Goal: Information Seeking & Learning: Learn about a topic

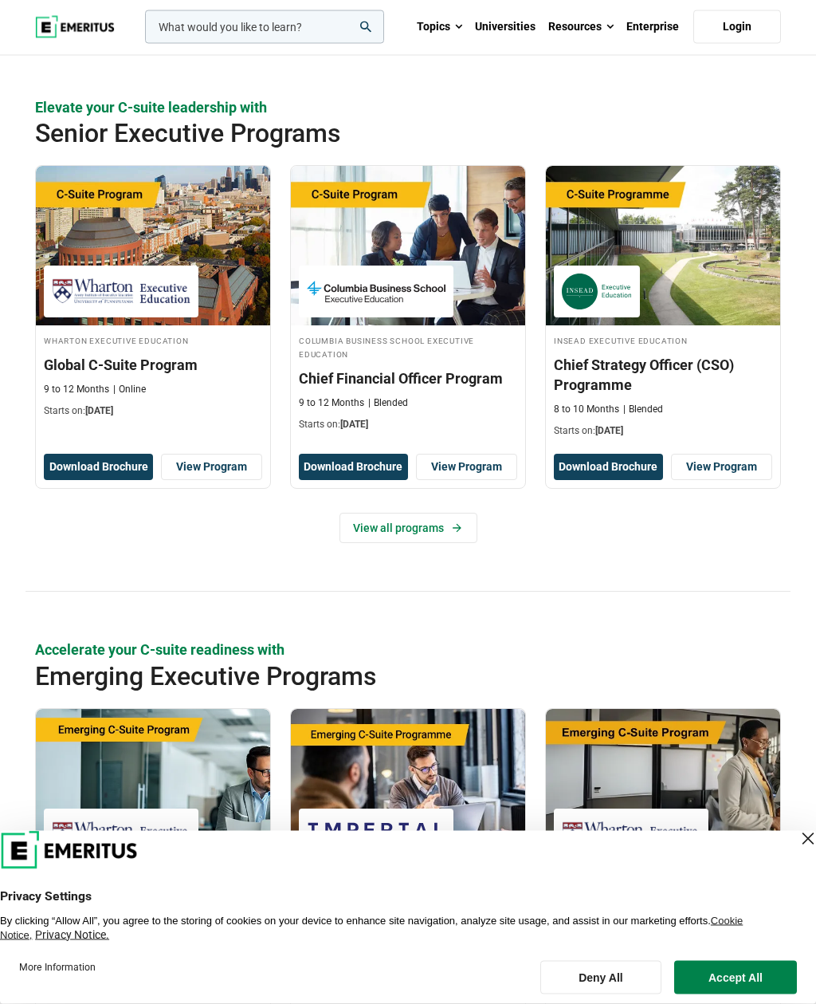
scroll to position [389, 0]
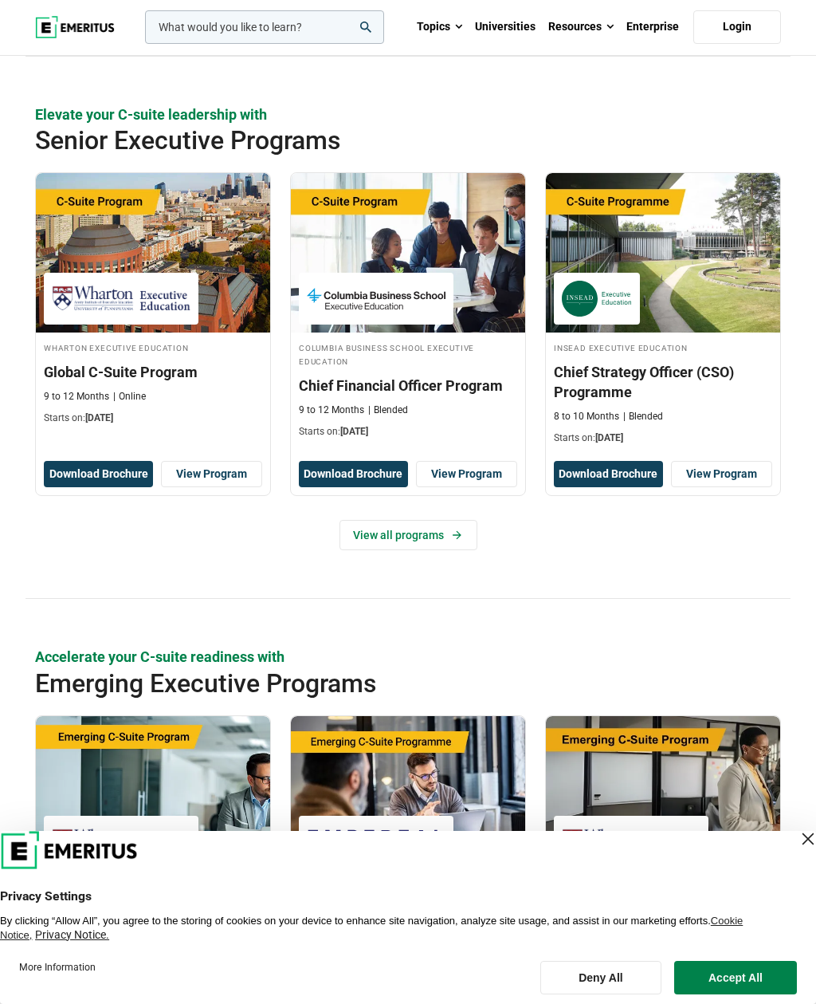
click at [797, 844] on div "Close Layer" at bounding box center [808, 839] width 22 height 22
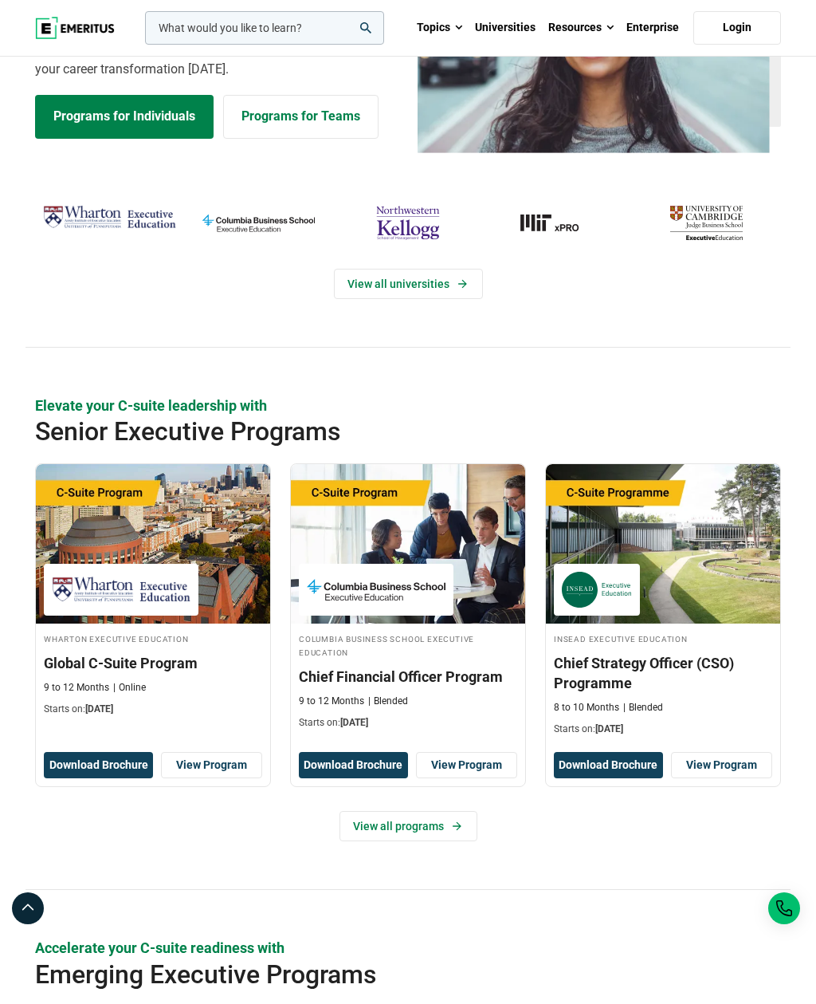
scroll to position [0, 0]
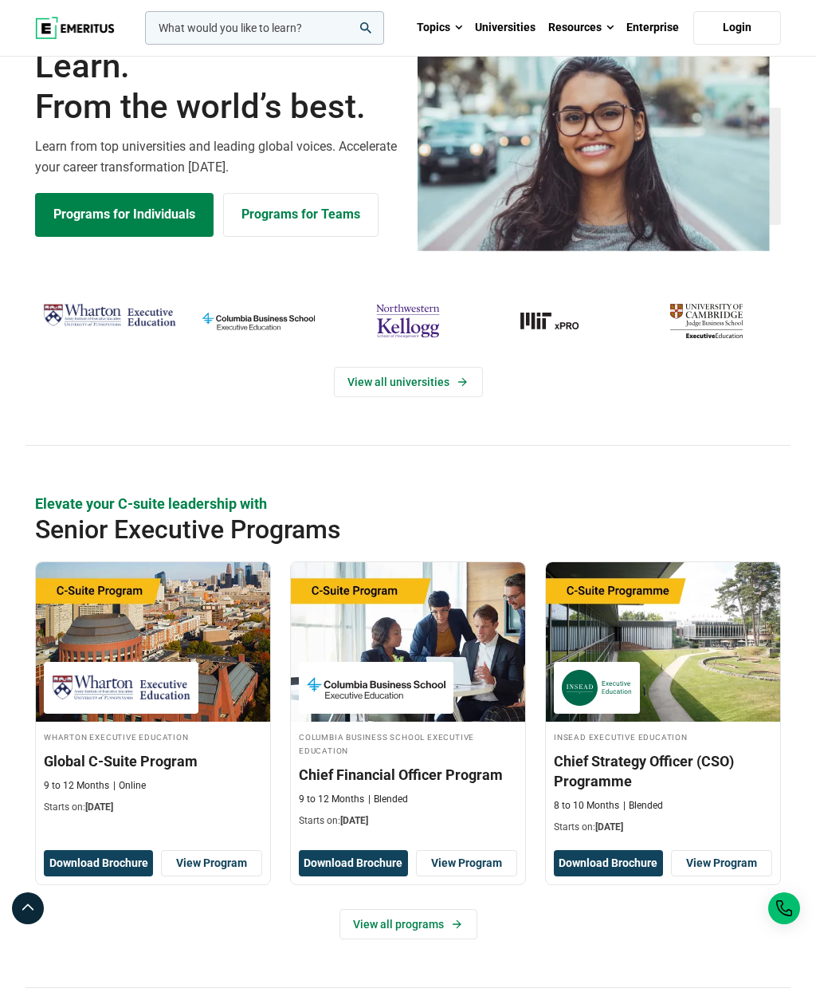
click at [445, 397] on link "View all universities" at bounding box center [408, 382] width 149 height 30
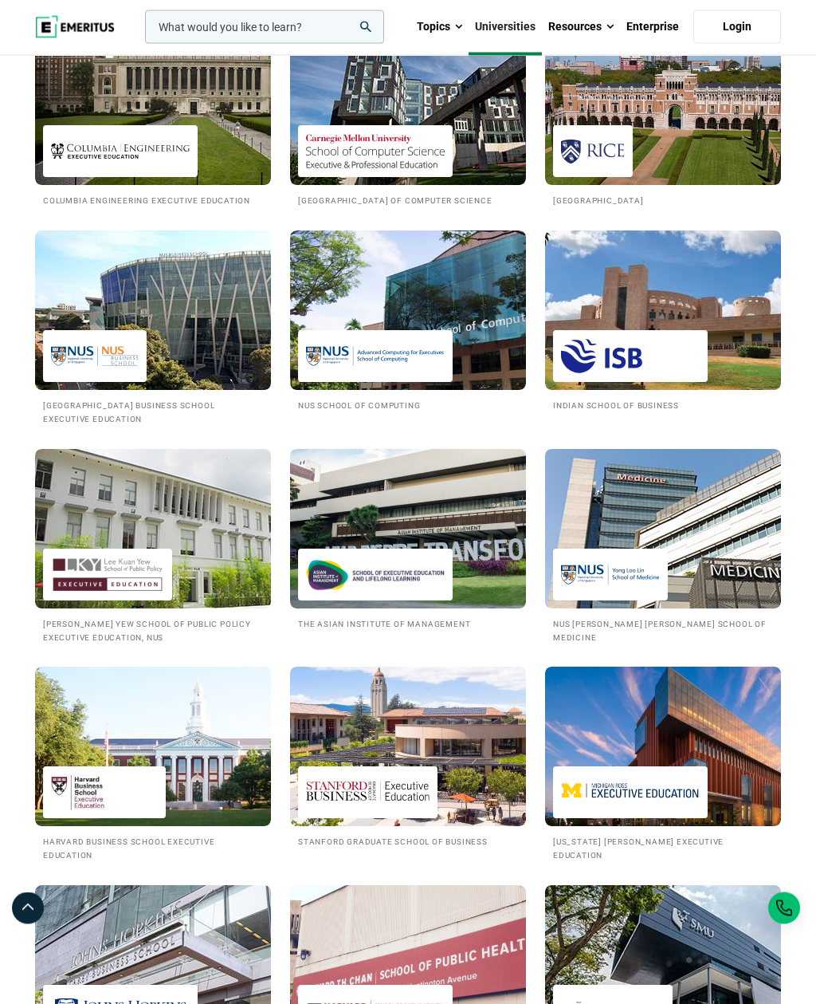
scroll to position [1309, 0]
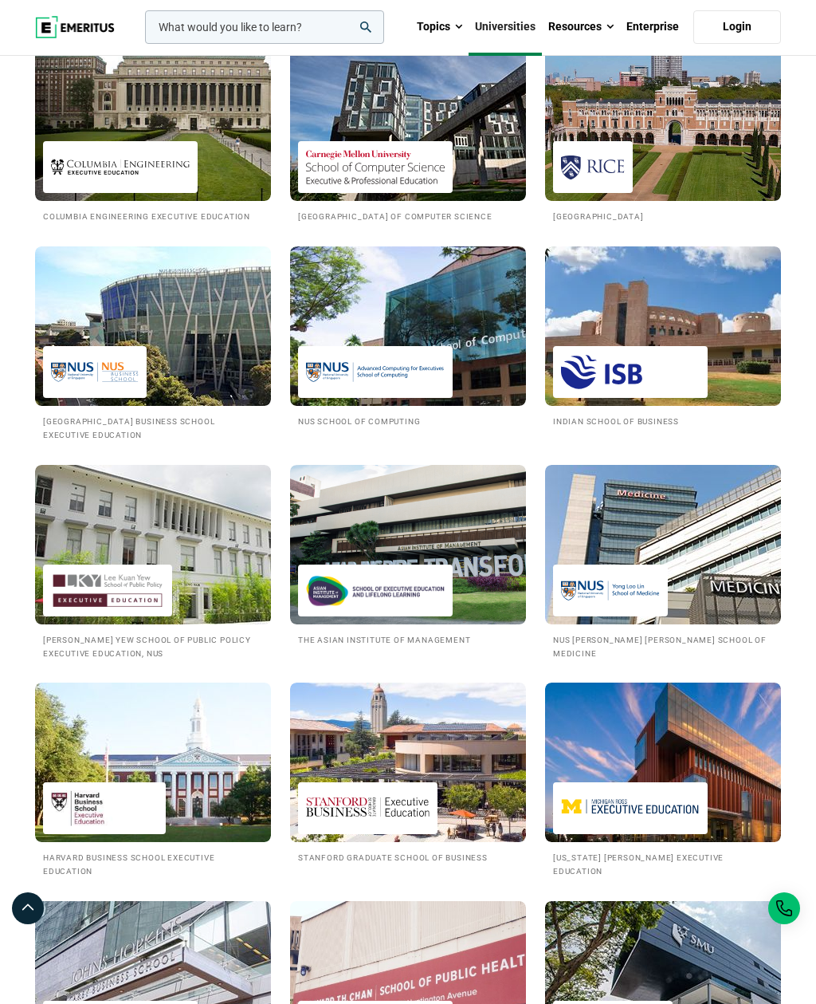
click at [133, 378] on img at bounding box center [153, 325] width 236 height 159
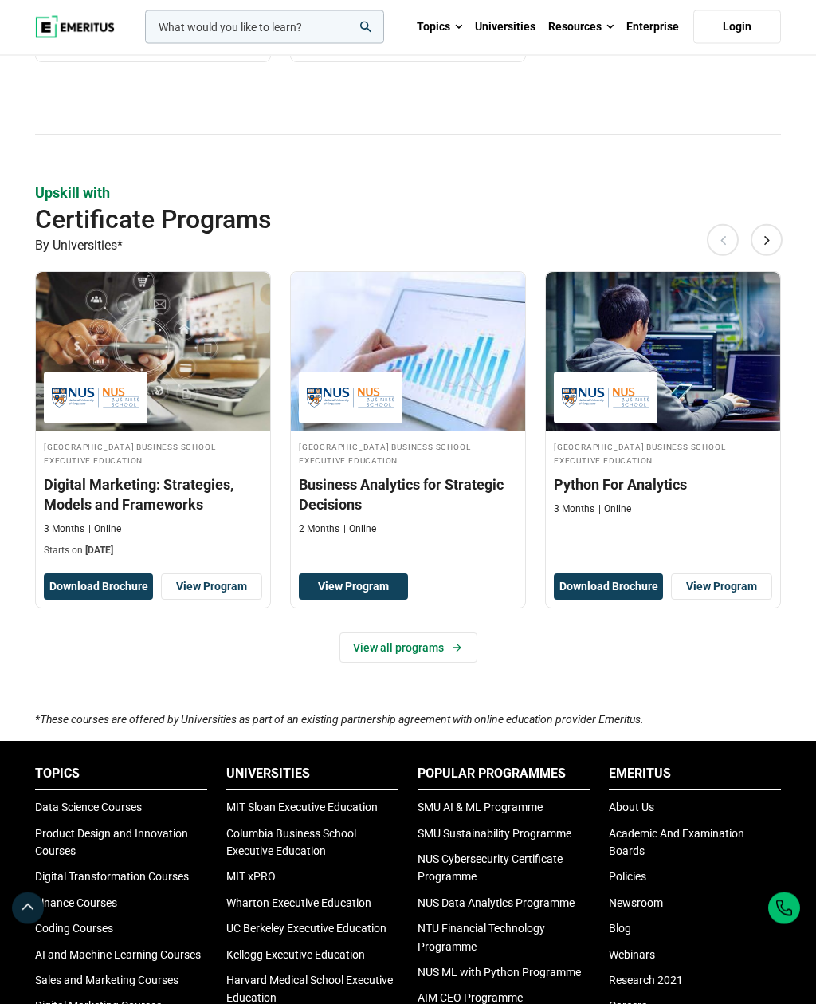
scroll to position [936, 0]
click at [450, 654] on icon at bounding box center [457, 647] width 14 height 13
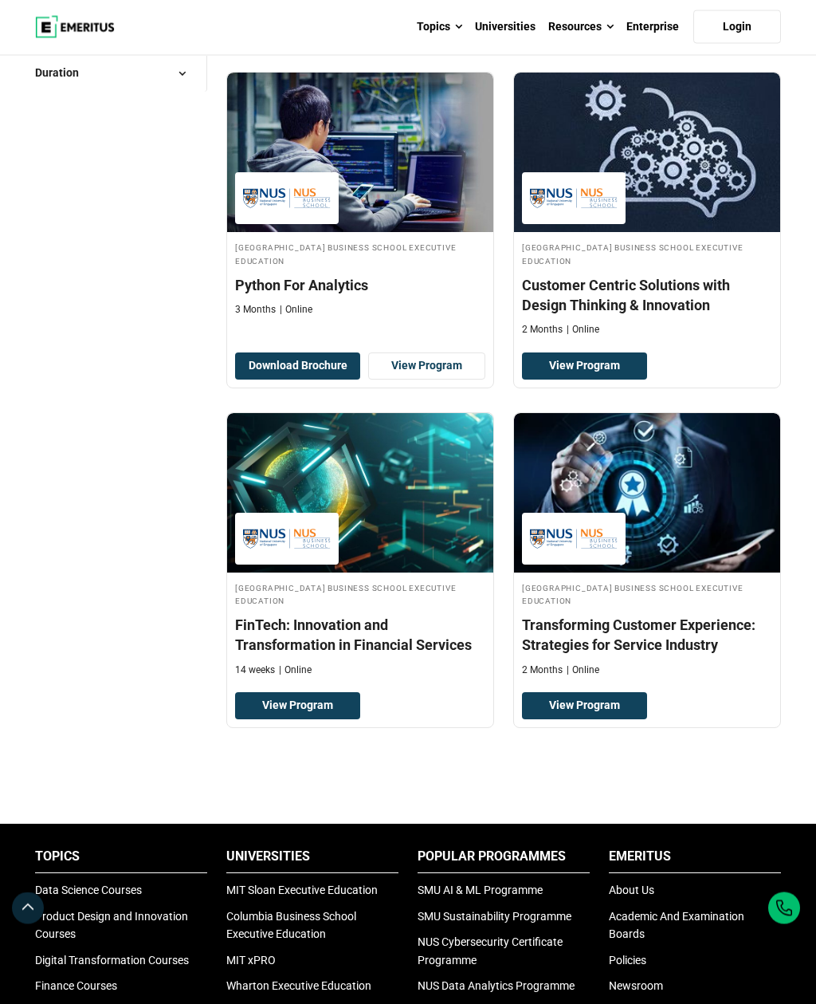
scroll to position [513, 0]
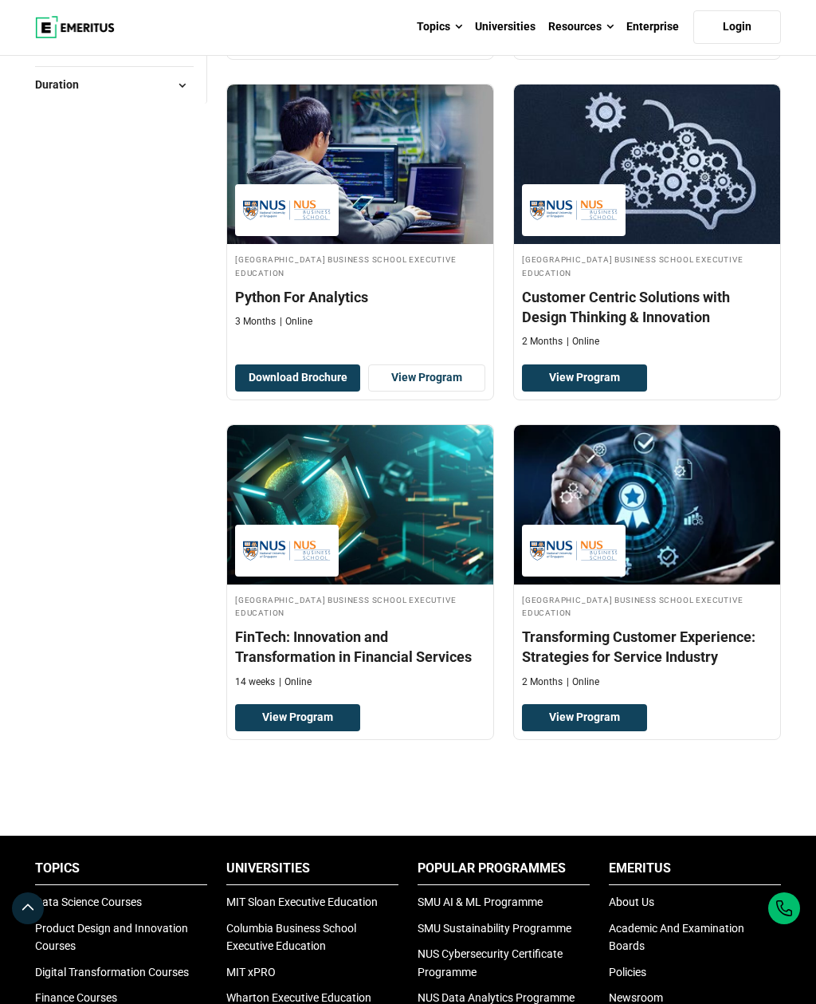
click at [417, 584] on img at bounding box center [360, 504] width 266 height 159
